Goal: Information Seeking & Learning: Learn about a topic

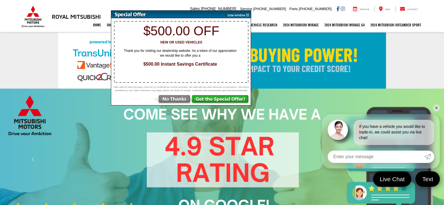
select select "Mitsubishi"
click at [438, 107] on link "✕" at bounding box center [436, 107] width 7 height 7
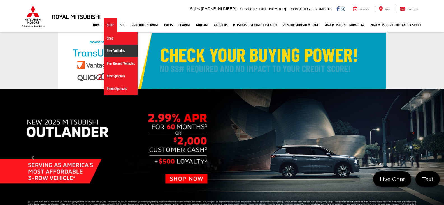
click at [111, 53] on link "New Vehicles" at bounding box center [121, 51] width 34 height 13
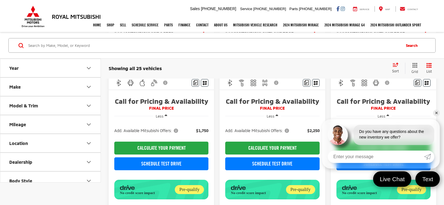
scroll to position [168, 0]
